Goal: Find contact information: Find contact information

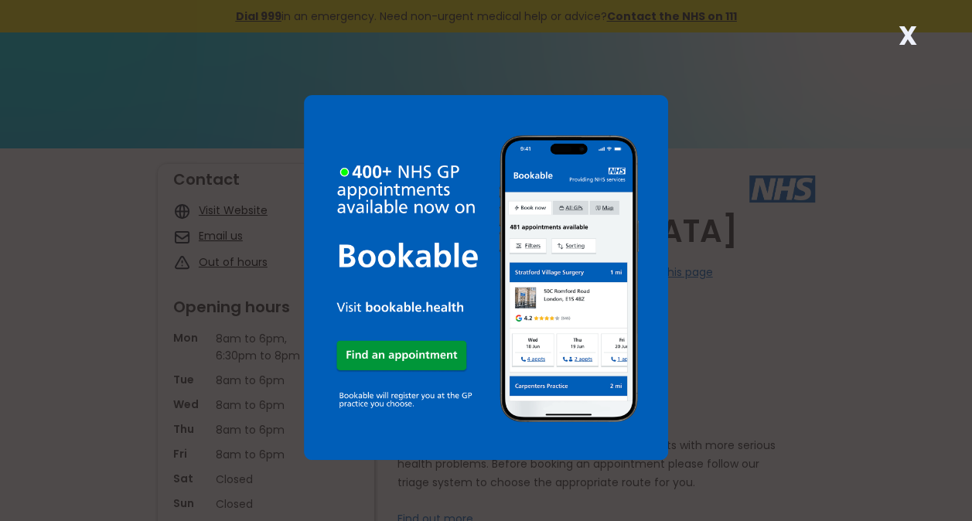
drag, startPoint x: 733, startPoint y: 233, endPoint x: 906, endPoint y: 35, distance: 263.6
click at [906, 35] on strong "X" at bounding box center [907, 35] width 19 height 37
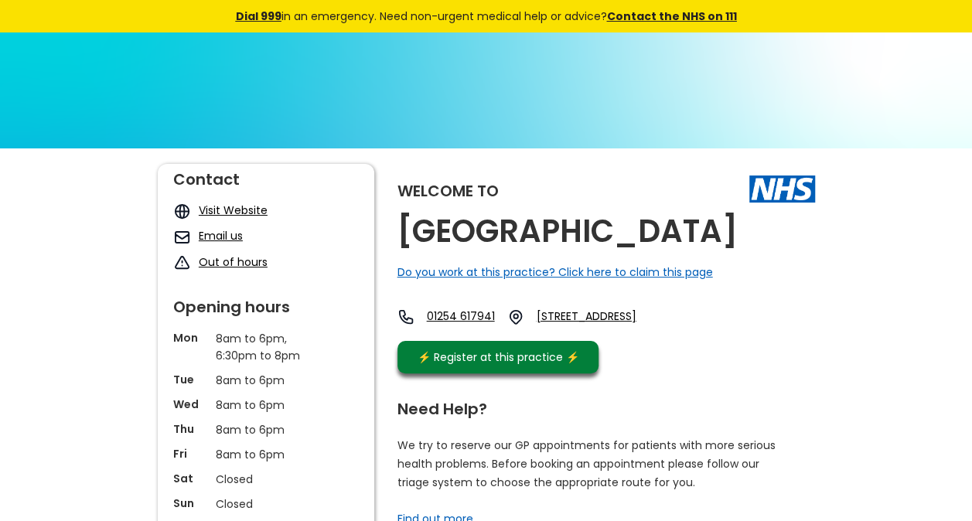
drag, startPoint x: 751, startPoint y: 229, endPoint x: 394, endPoint y: 219, distance: 356.6
drag, startPoint x: 394, startPoint y: 219, endPoint x: 453, endPoint y: 230, distance: 59.7
copy h2 "[GEOGRAPHIC_DATA]"
drag, startPoint x: 607, startPoint y: 318, endPoint x: 572, endPoint y: 303, distance: 37.8
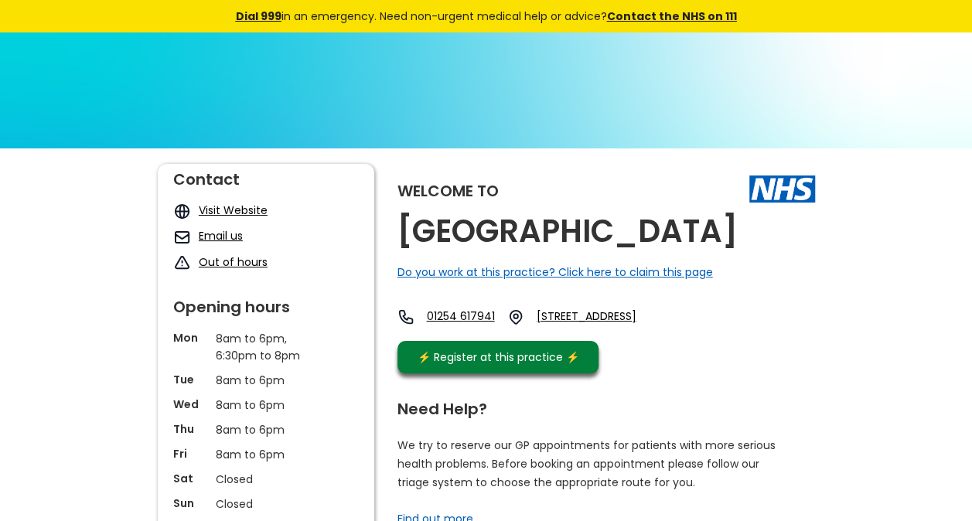
click at [572, 303] on div "Welcome to [GEOGRAPHIC_DATA] Do you work at this practice? Click here to claim …" at bounding box center [605, 272] width 417 height 217
drag, startPoint x: 583, startPoint y: 312, endPoint x: 768, endPoint y: 336, distance: 187.1
click at [673, 325] on div "01254 617941 [STREET_ADDRESS]" at bounding box center [534, 316] width 275 height 17
drag, startPoint x: 768, startPoint y: 336, endPoint x: 717, endPoint y: 331, distance: 51.2
copy div "[STREET_ADDRESS]"
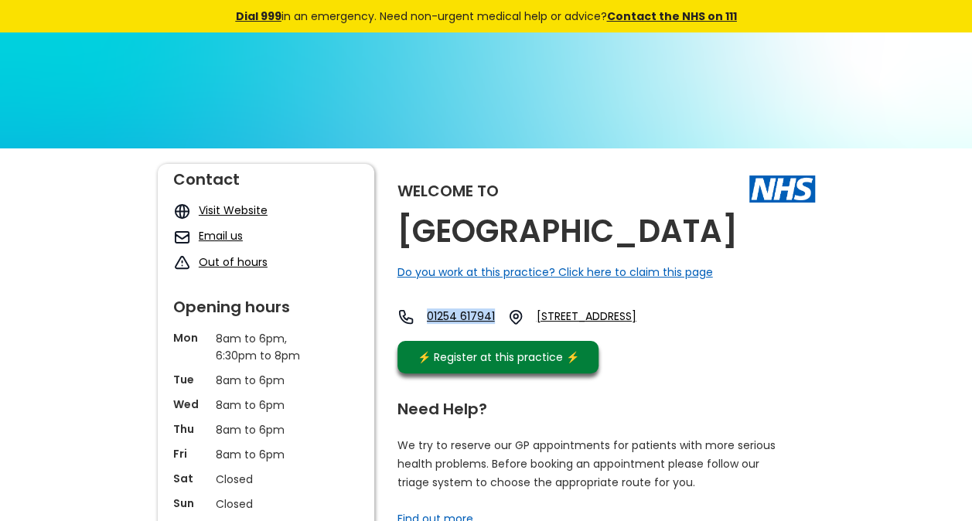
drag, startPoint x: 431, startPoint y: 317, endPoint x: 508, endPoint y: 314, distance: 76.6
click at [508, 314] on div "01254 617941 [STREET_ADDRESS]" at bounding box center [534, 316] width 275 height 17
drag, startPoint x: 508, startPoint y: 314, endPoint x: 487, endPoint y: 314, distance: 20.9
copy link "01254 617941"
